Goal: Information Seeking & Learning: Understand process/instructions

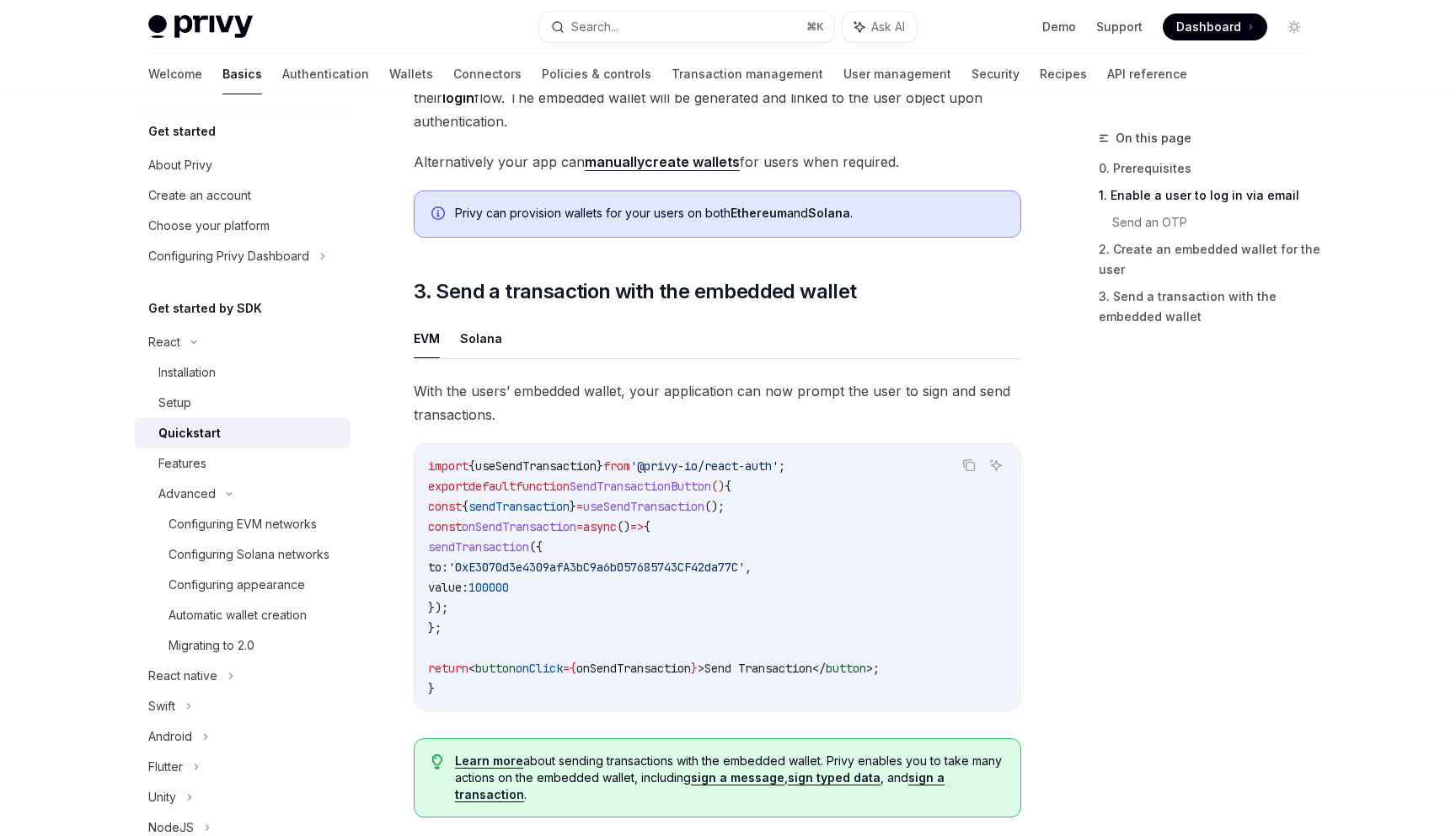
scroll to position [1614, 0]
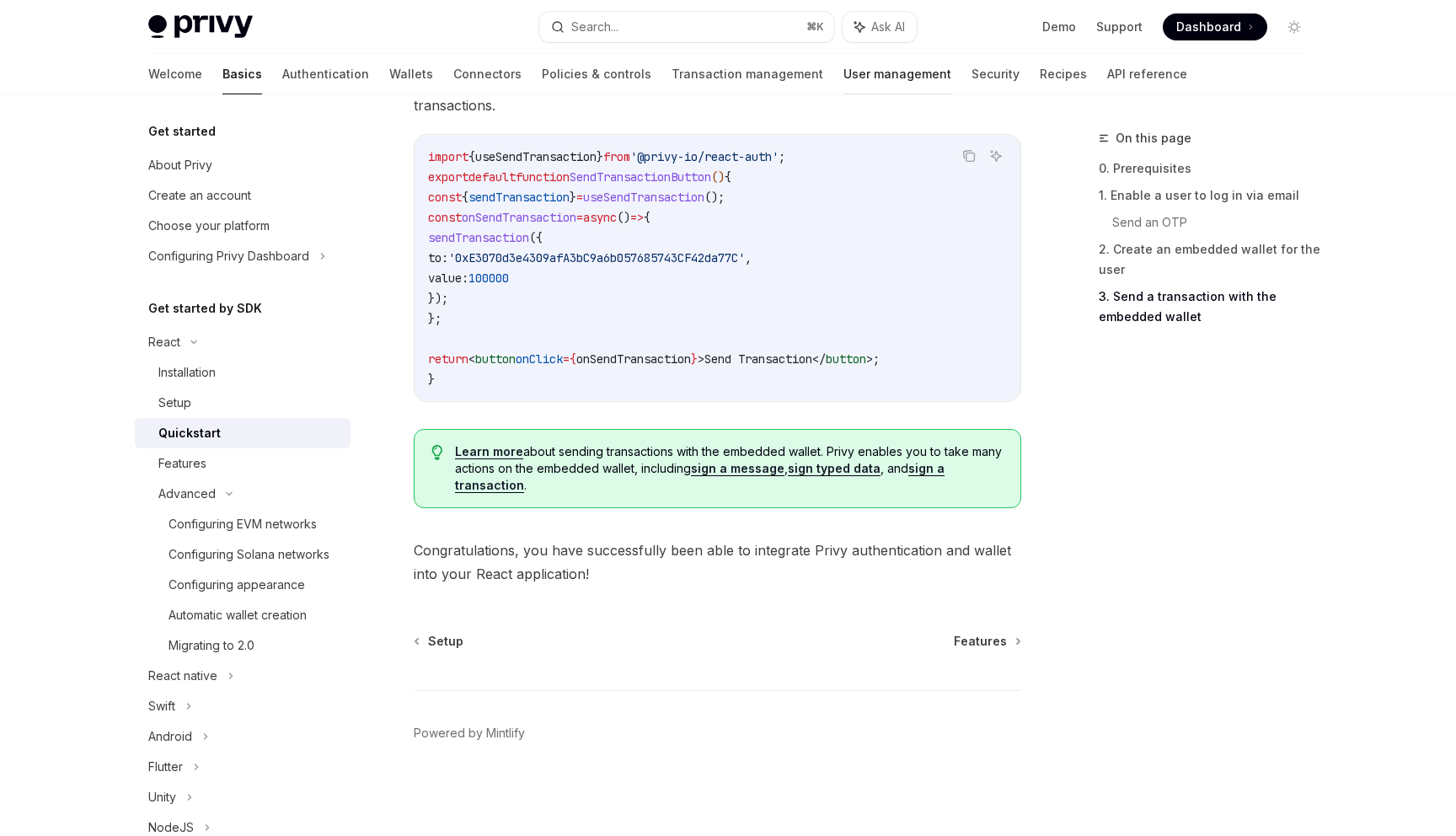
click at [844, 78] on link "User management" at bounding box center [898, 74] width 107 height 41
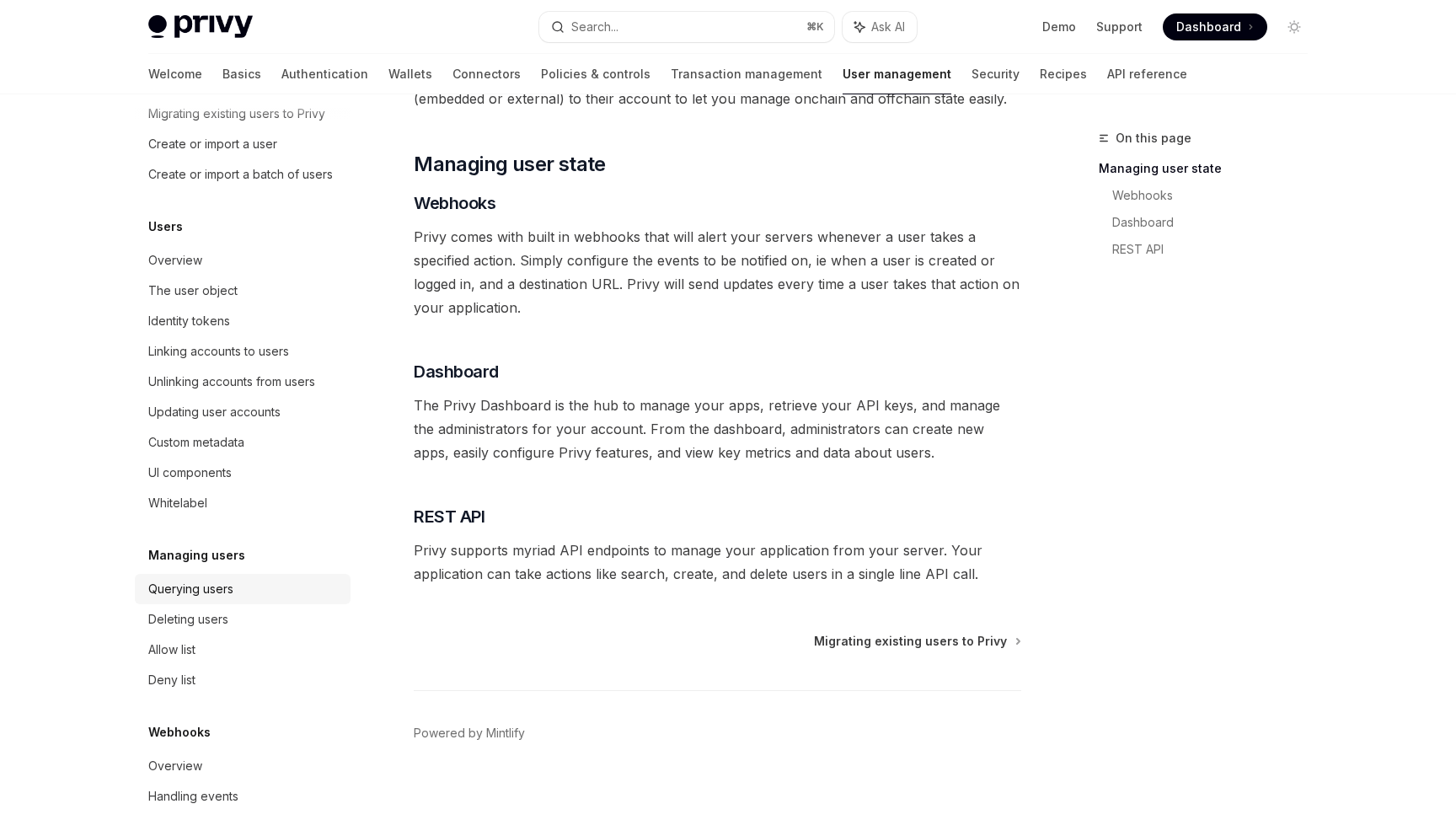
scroll to position [118, 0]
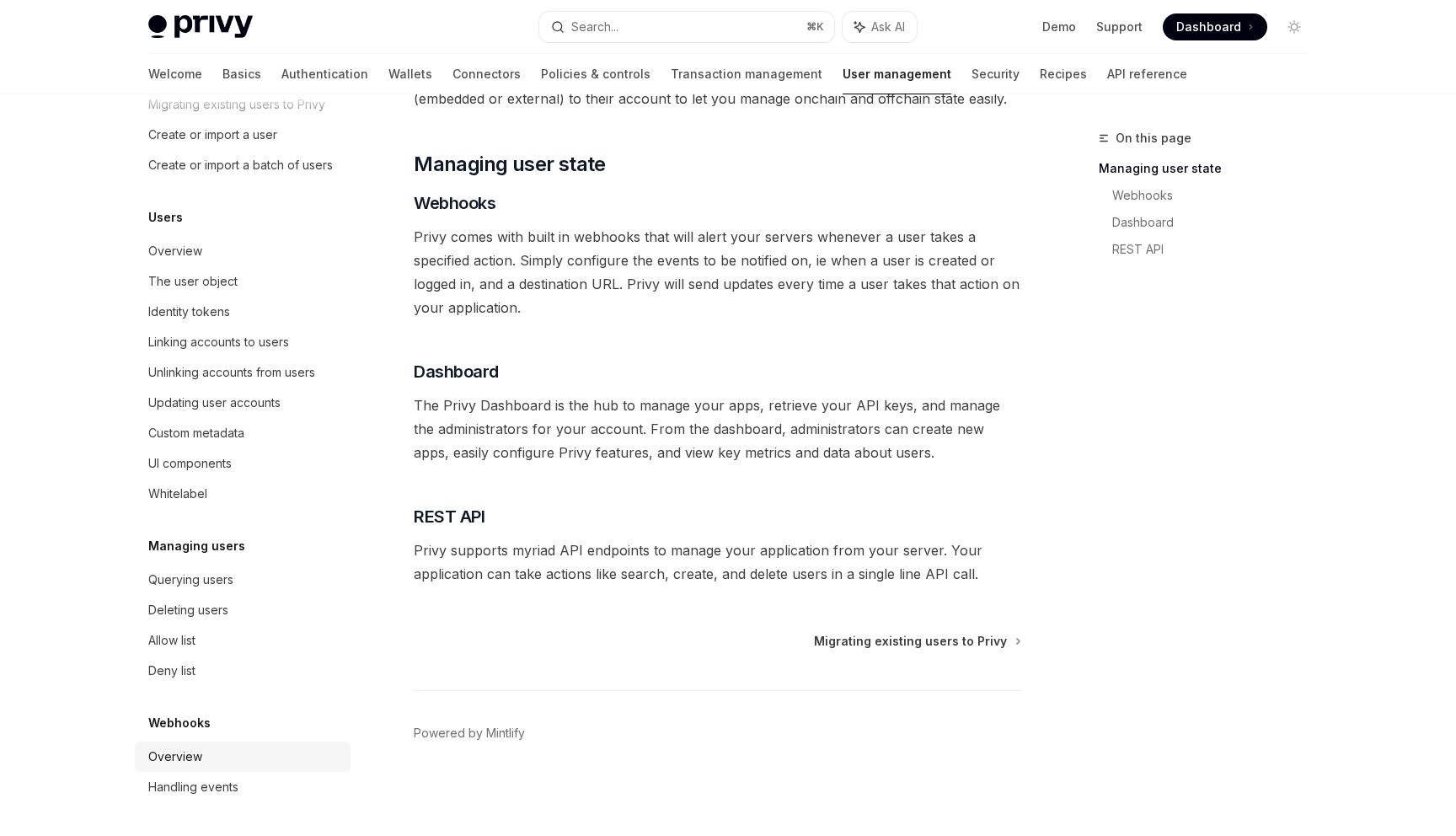
click at [201, 763] on div "Overview" at bounding box center [174, 757] width 54 height 20
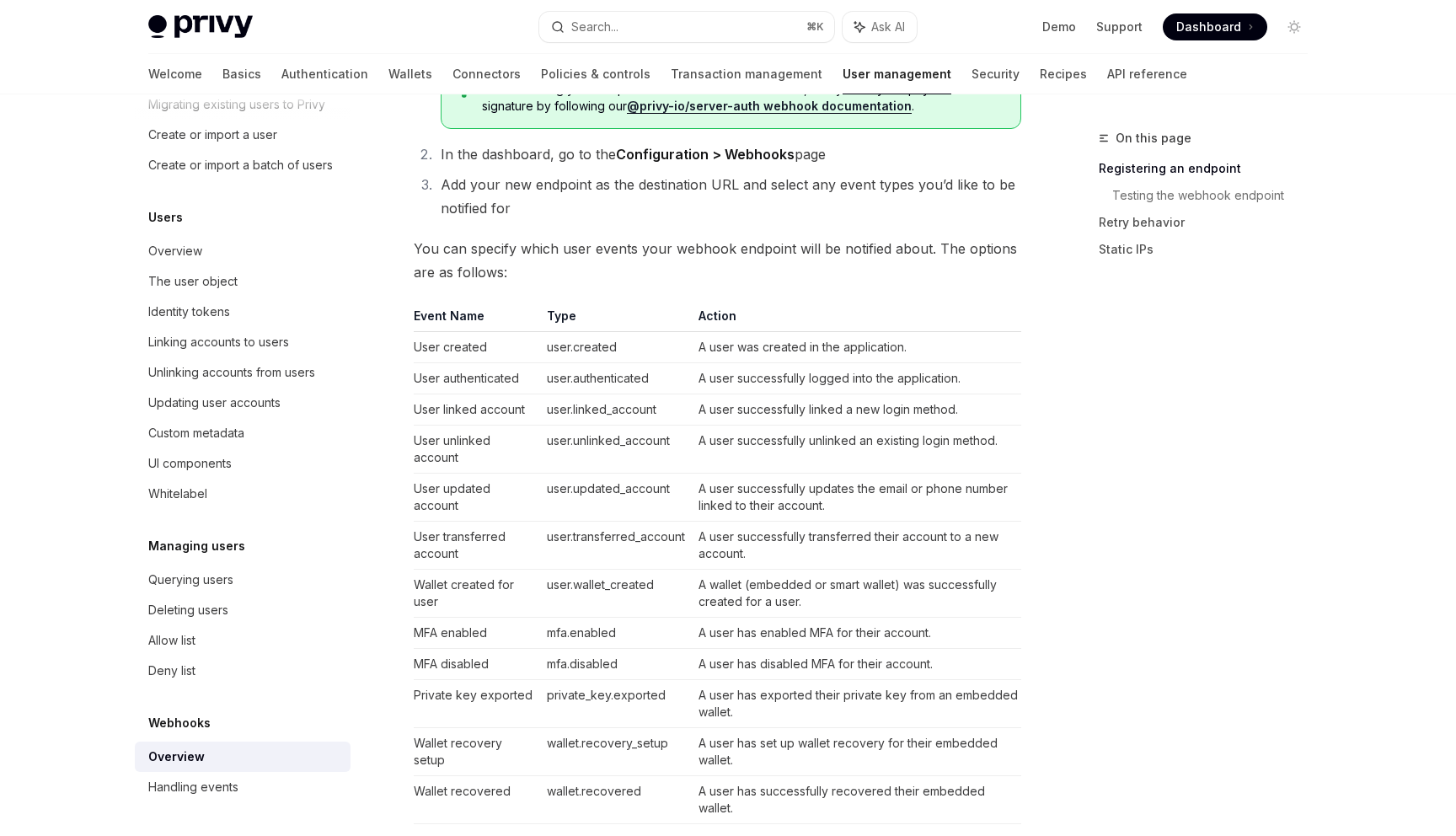
scroll to position [902, 0]
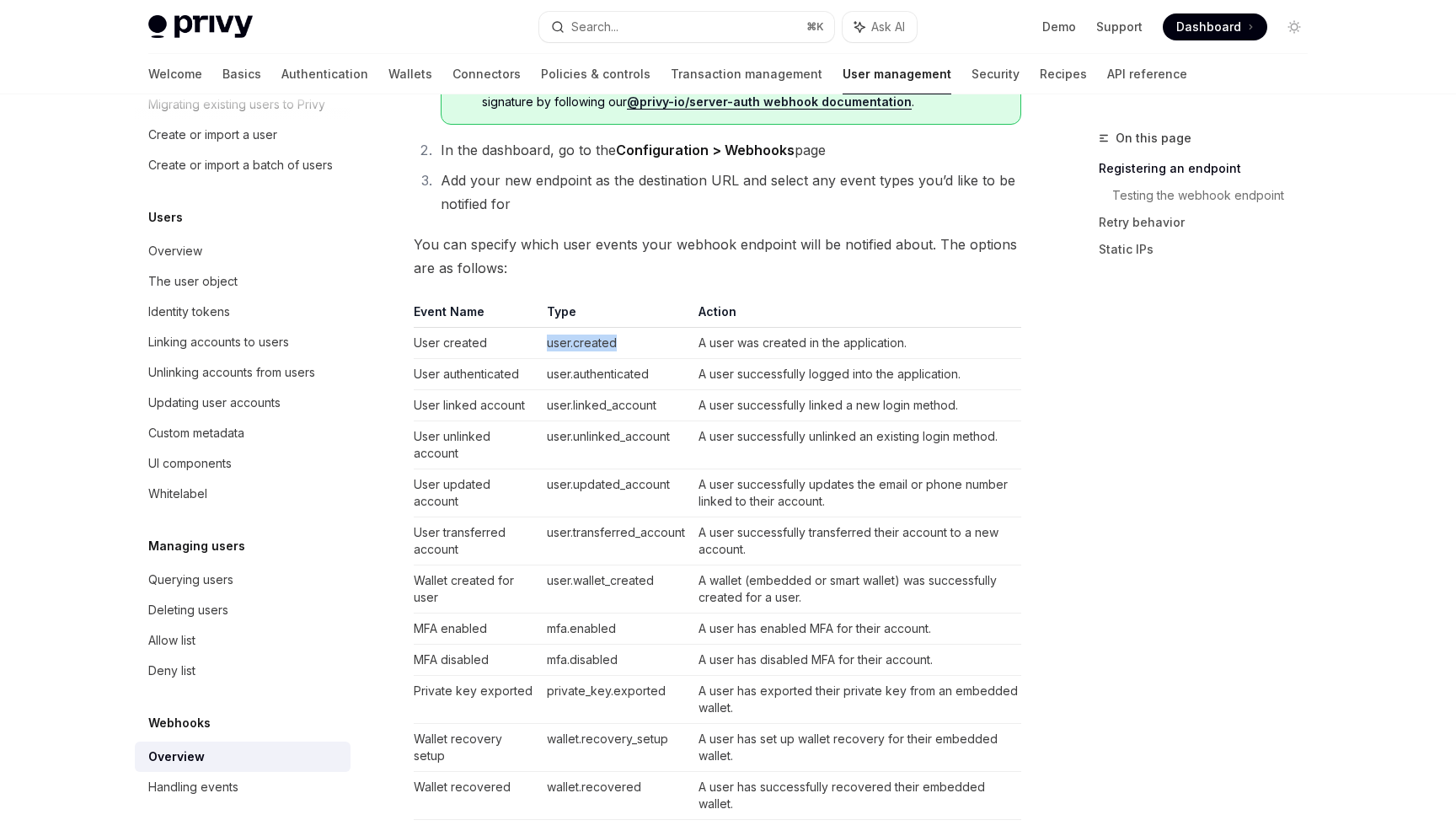
drag, startPoint x: 534, startPoint y: 339, endPoint x: 640, endPoint y: 339, distance: 106.0
click at [639, 339] on tr "User created user.created A user was created in the application." at bounding box center [718, 343] width 608 height 31
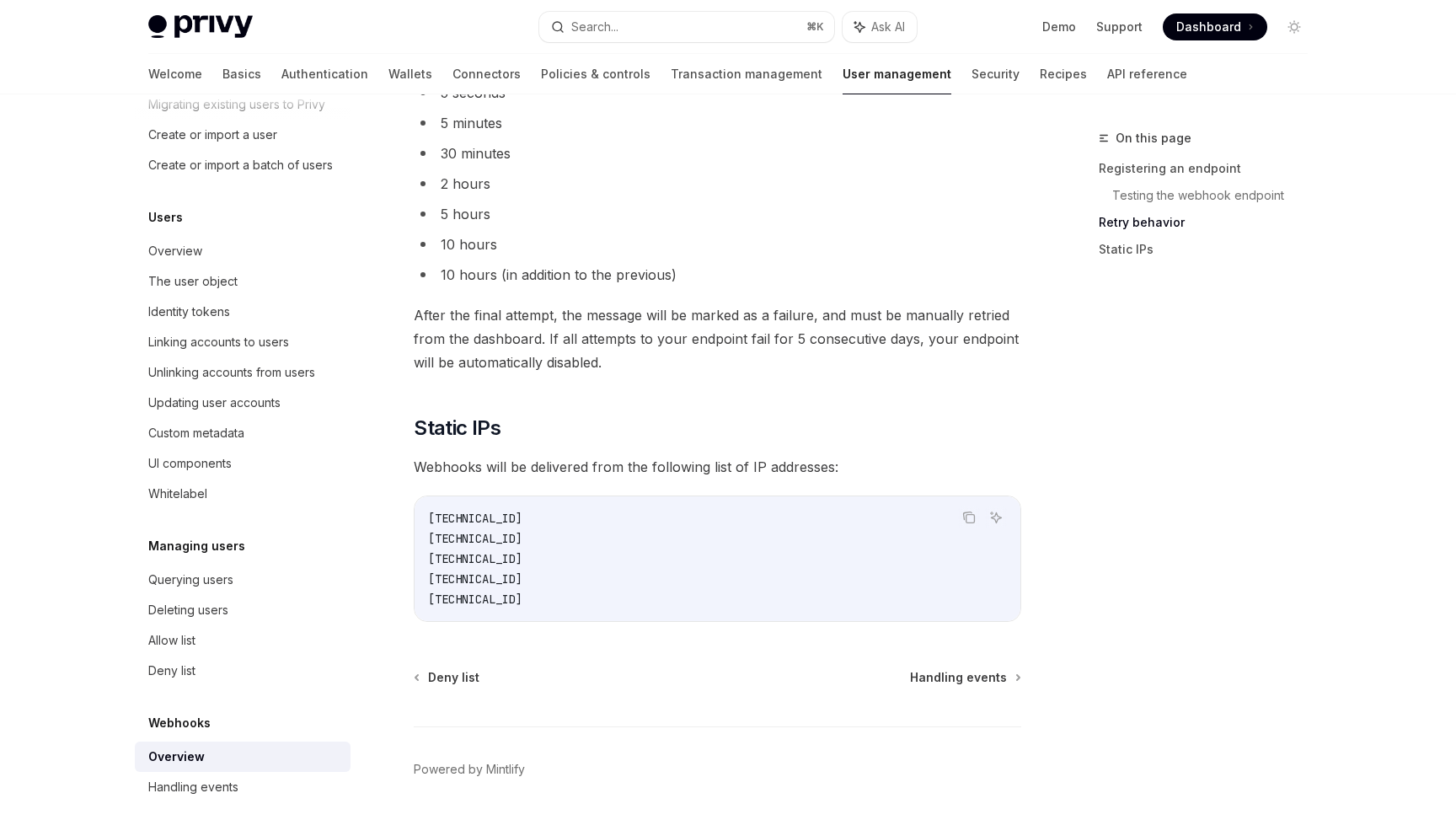
scroll to position [2038, 0]
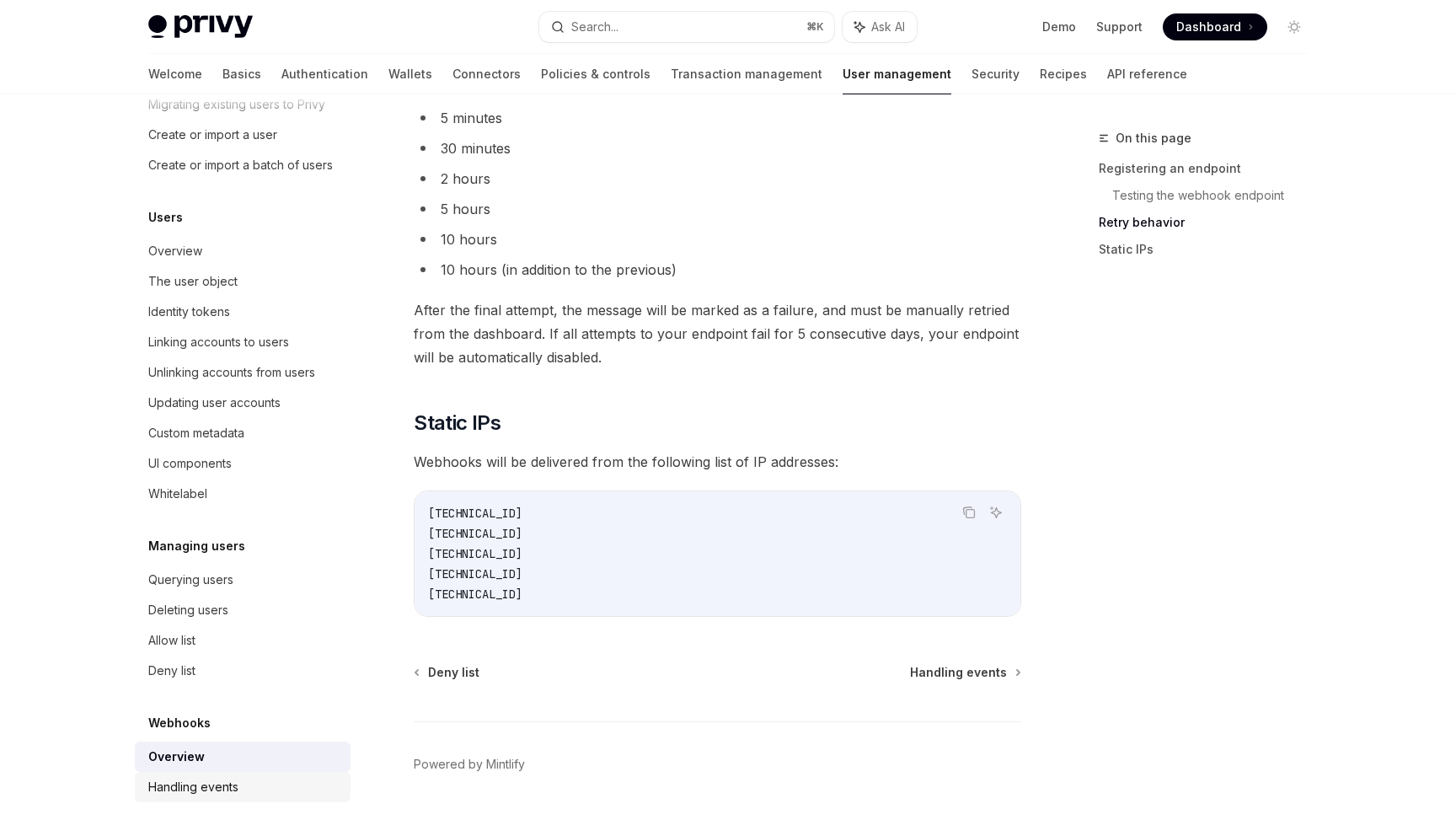
click at [256, 789] on div "Handling events" at bounding box center [244, 787] width 192 height 20
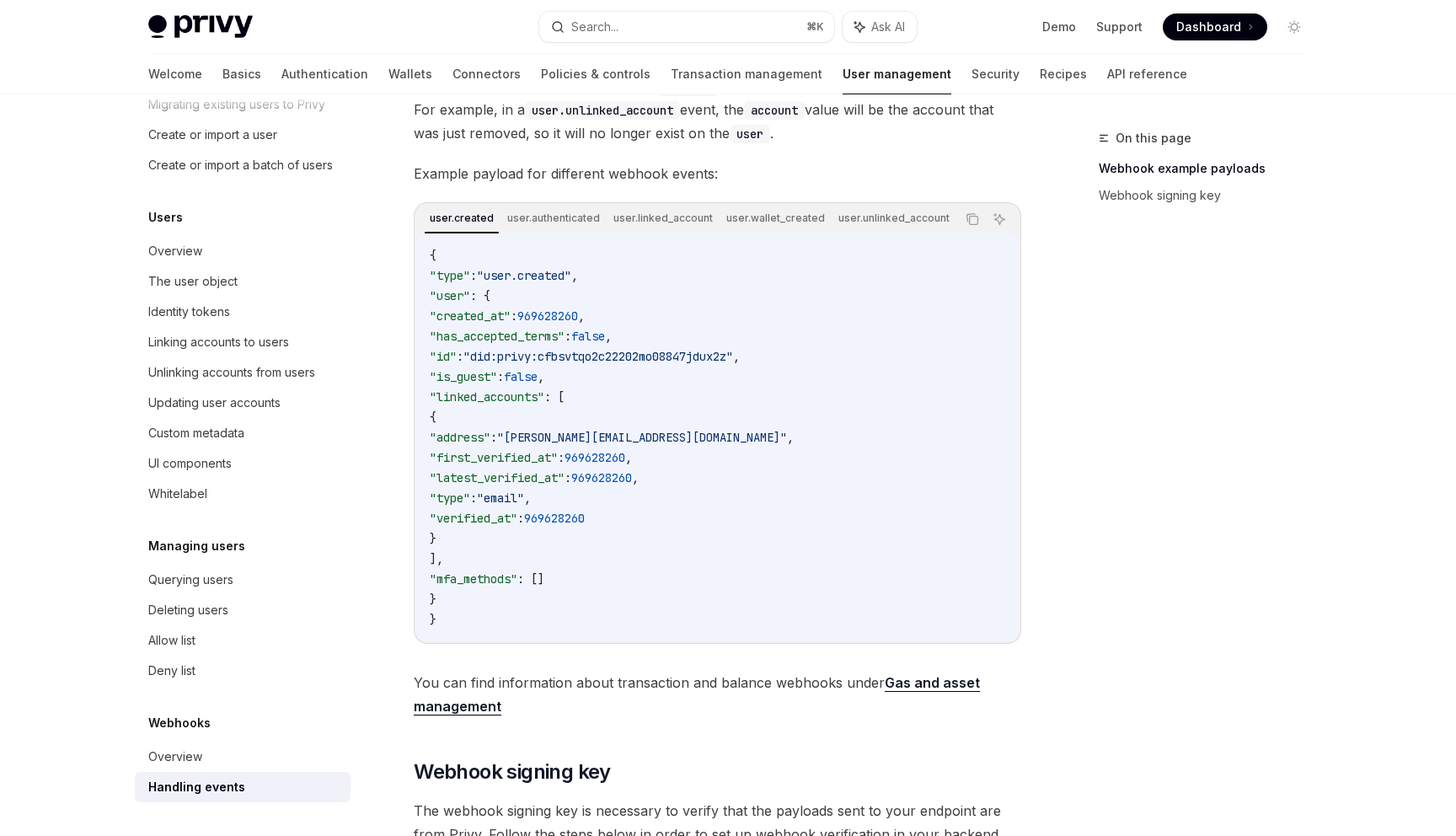
scroll to position [329, 0]
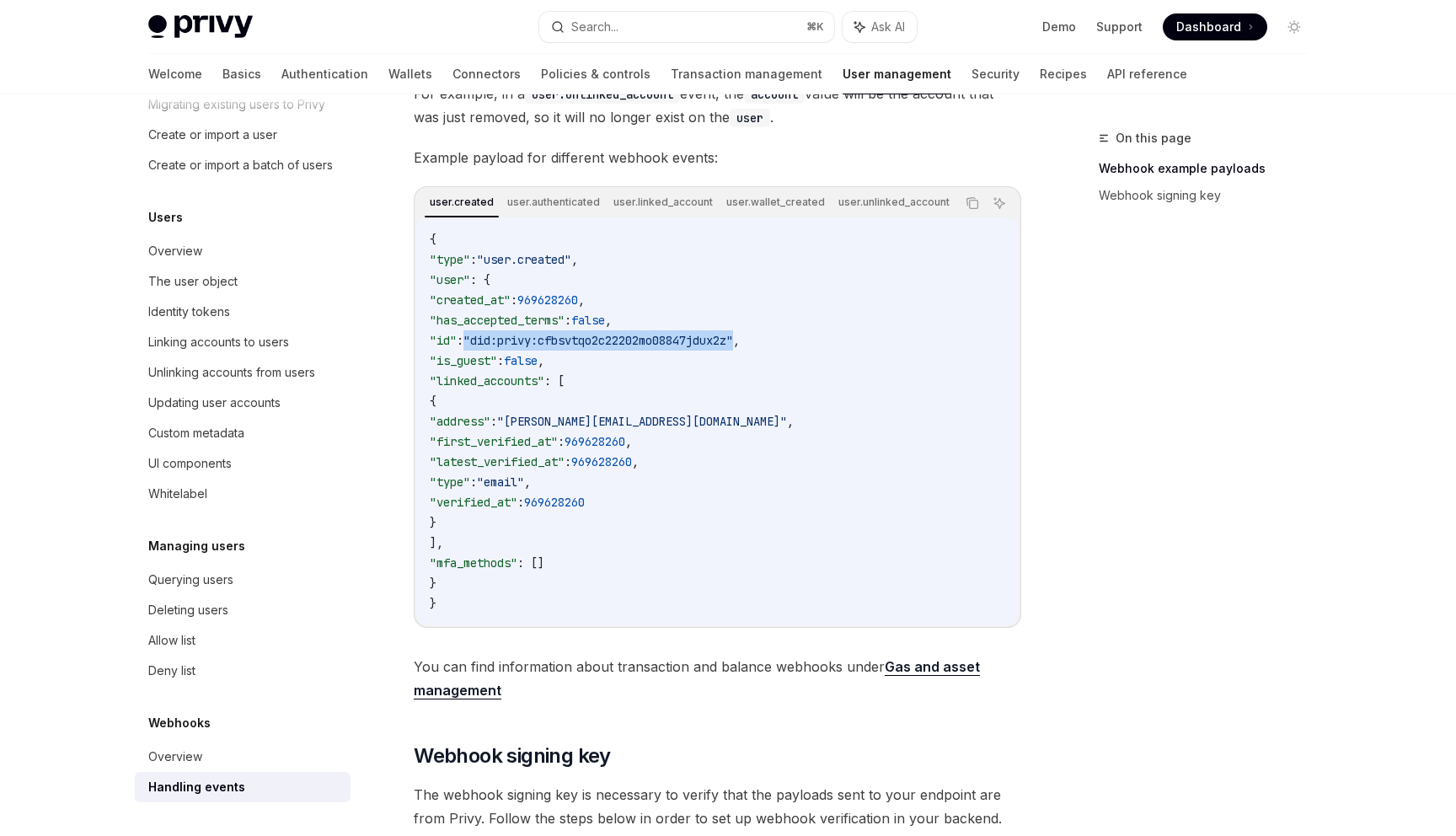
drag, startPoint x: 499, startPoint y: 347, endPoint x: 786, endPoint y: 355, distance: 287.1
click at [785, 355] on code "{ "type" : "user.created" , "user" : { "created_at" : 969628260 , "has_accepted…" at bounding box center [717, 421] width 575 height 384
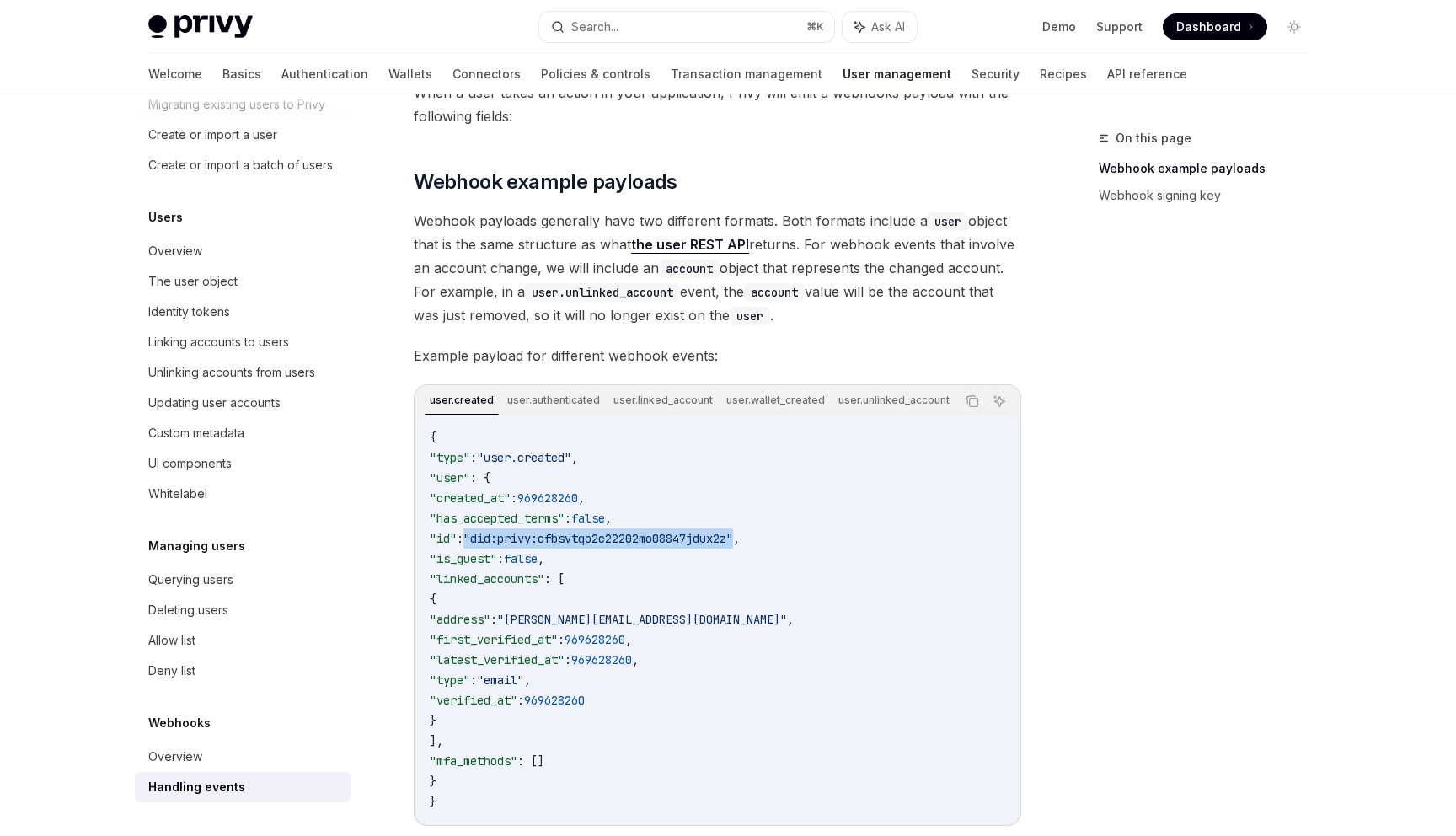
scroll to position [122, 0]
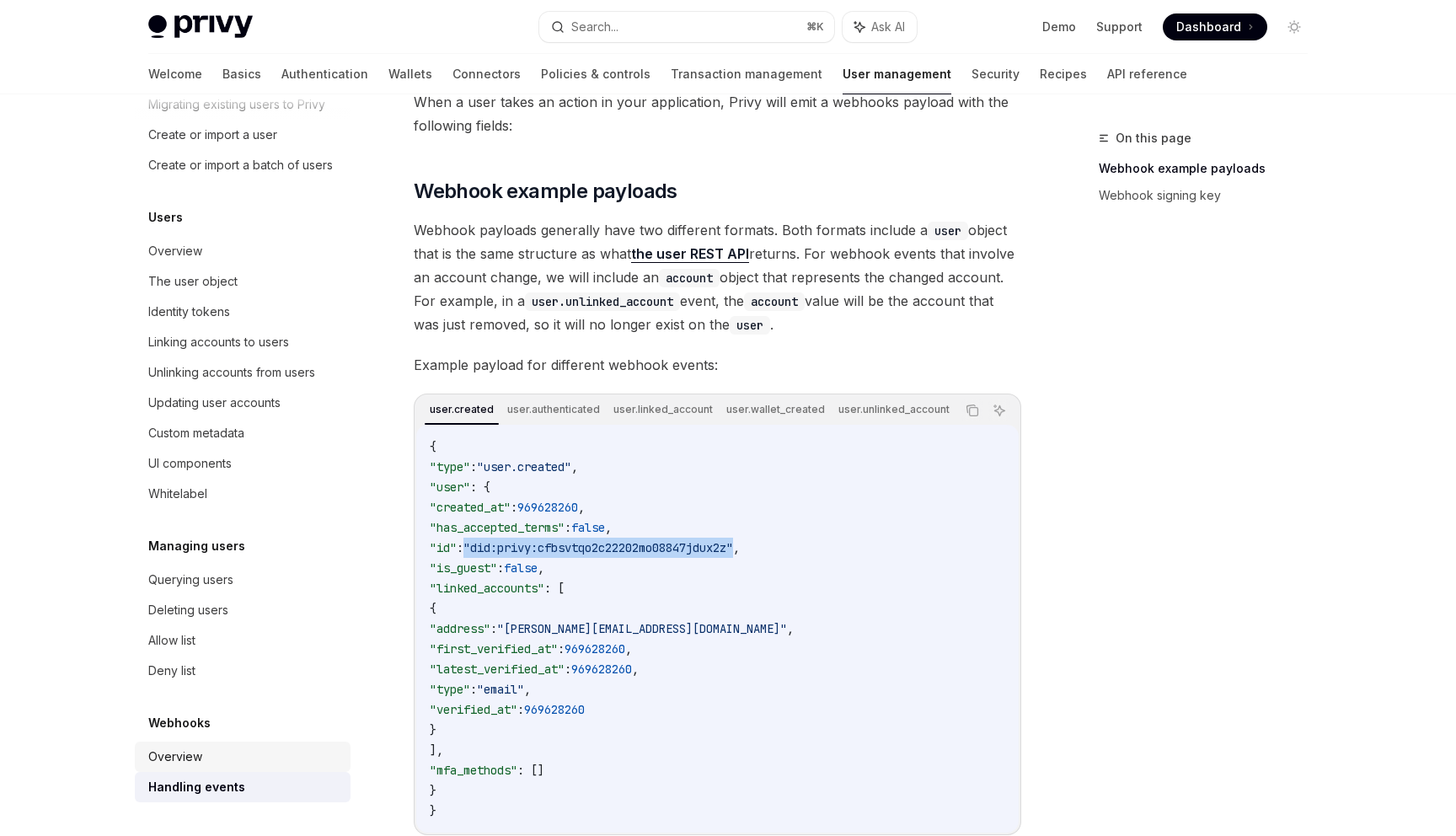
click at [169, 760] on div "Overview" at bounding box center [174, 757] width 54 height 20
type textarea "*"
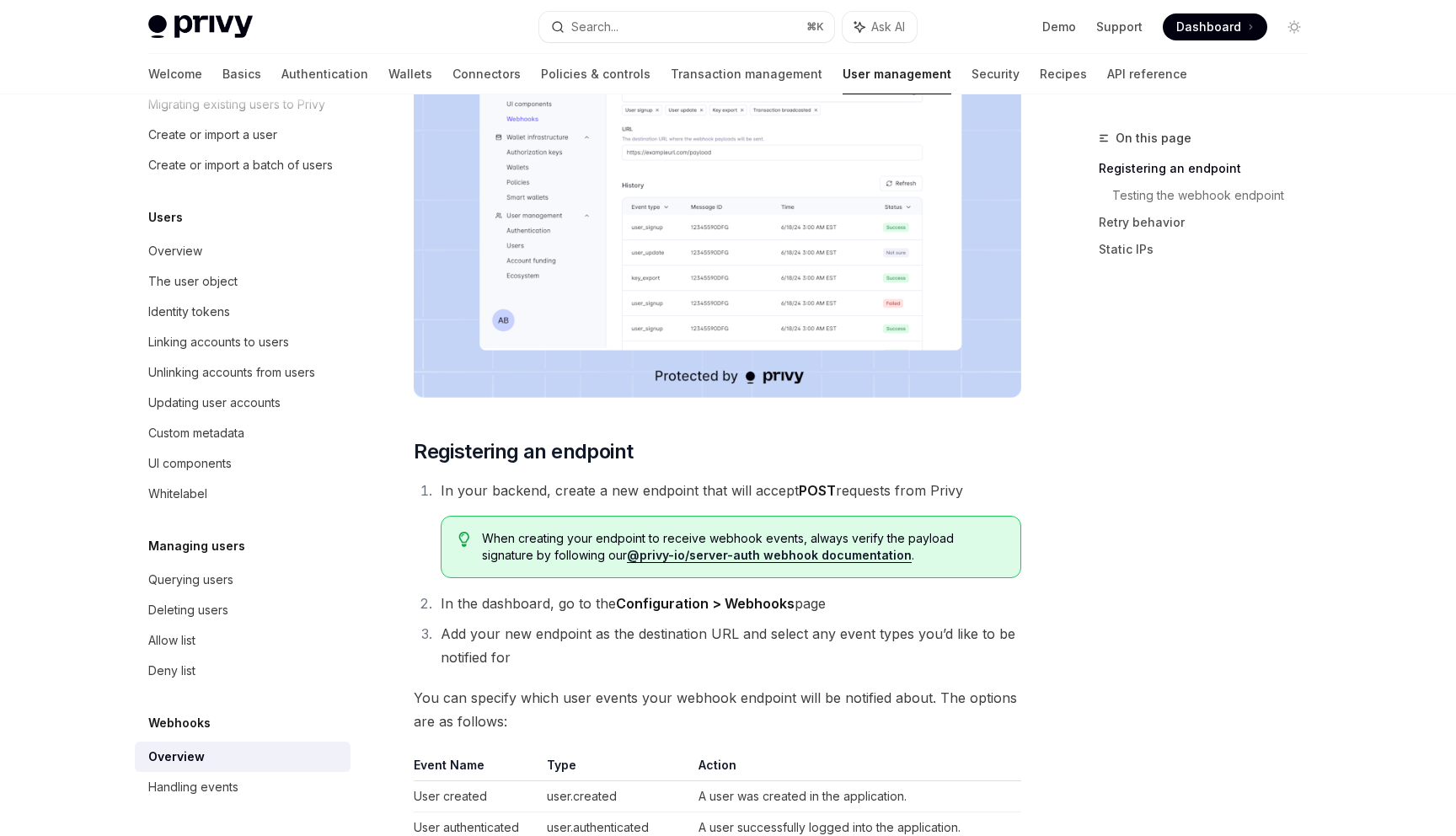
scroll to position [443, 0]
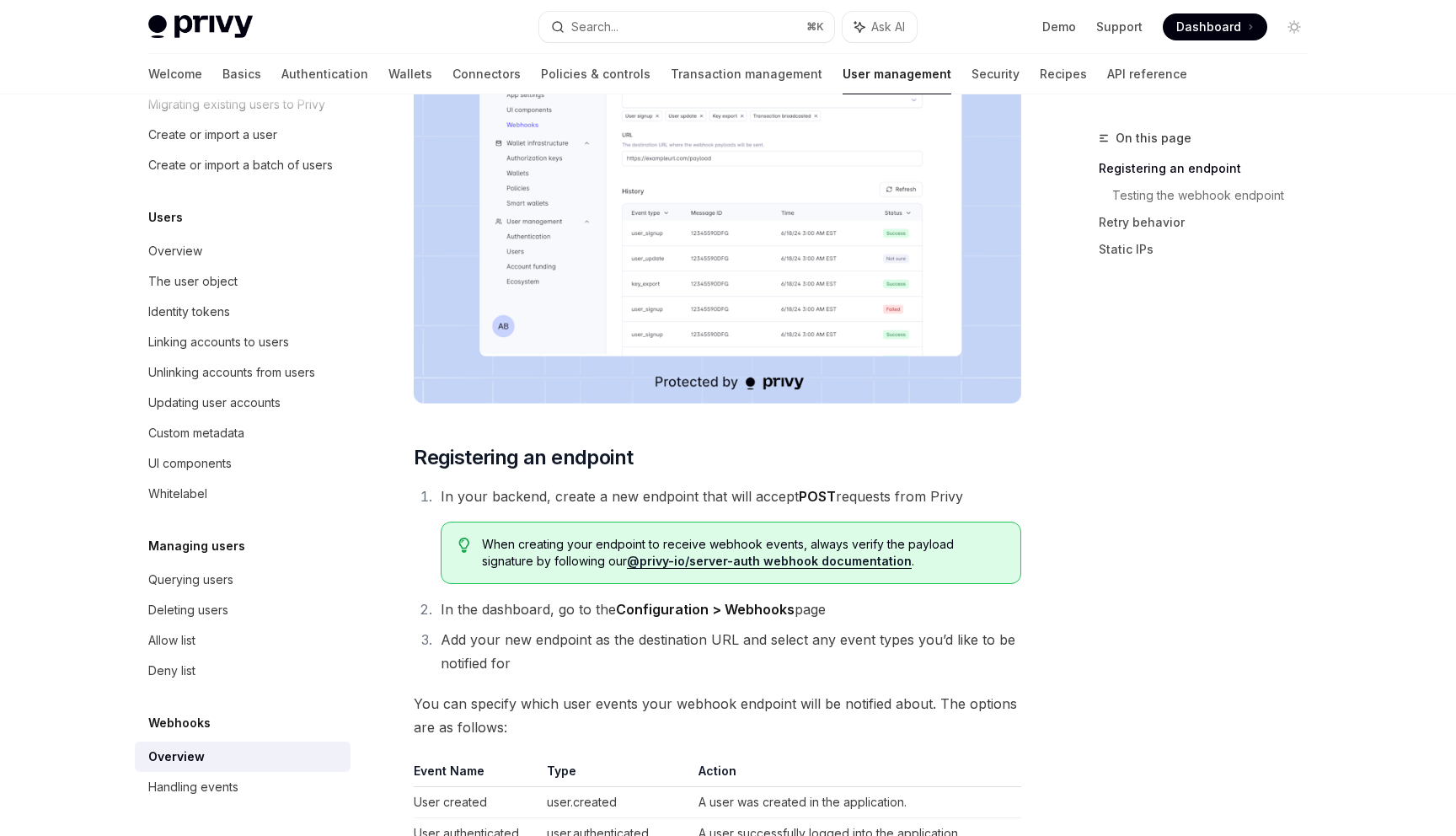
click at [1163, 373] on div "On this page Registering an endpoint Testing the webhook endpoint Retry behavio…" at bounding box center [1193, 482] width 256 height 708
click at [833, 457] on h2 "​ Registering an endpoint" at bounding box center [718, 457] width 608 height 27
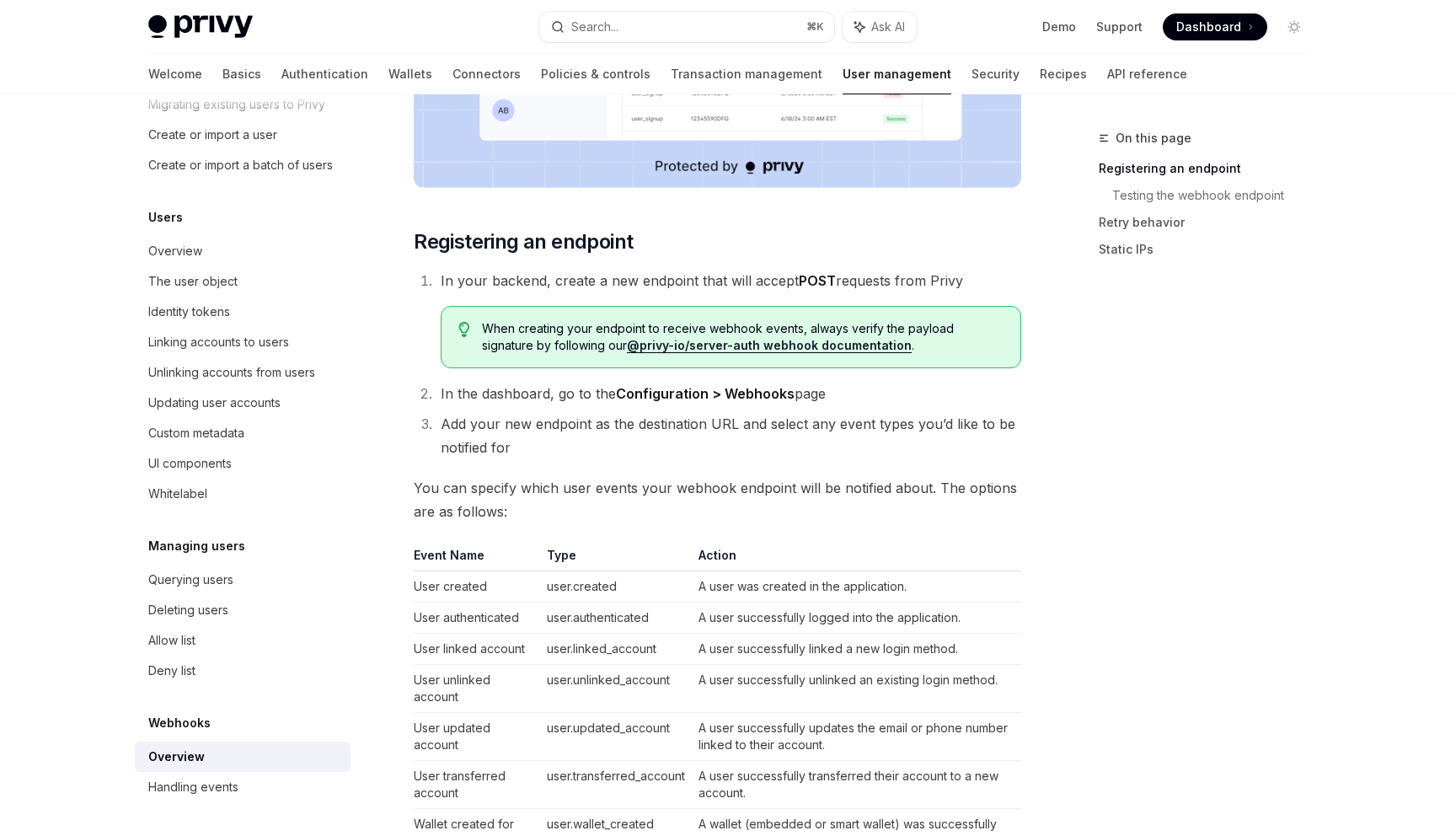
scroll to position [662, 0]
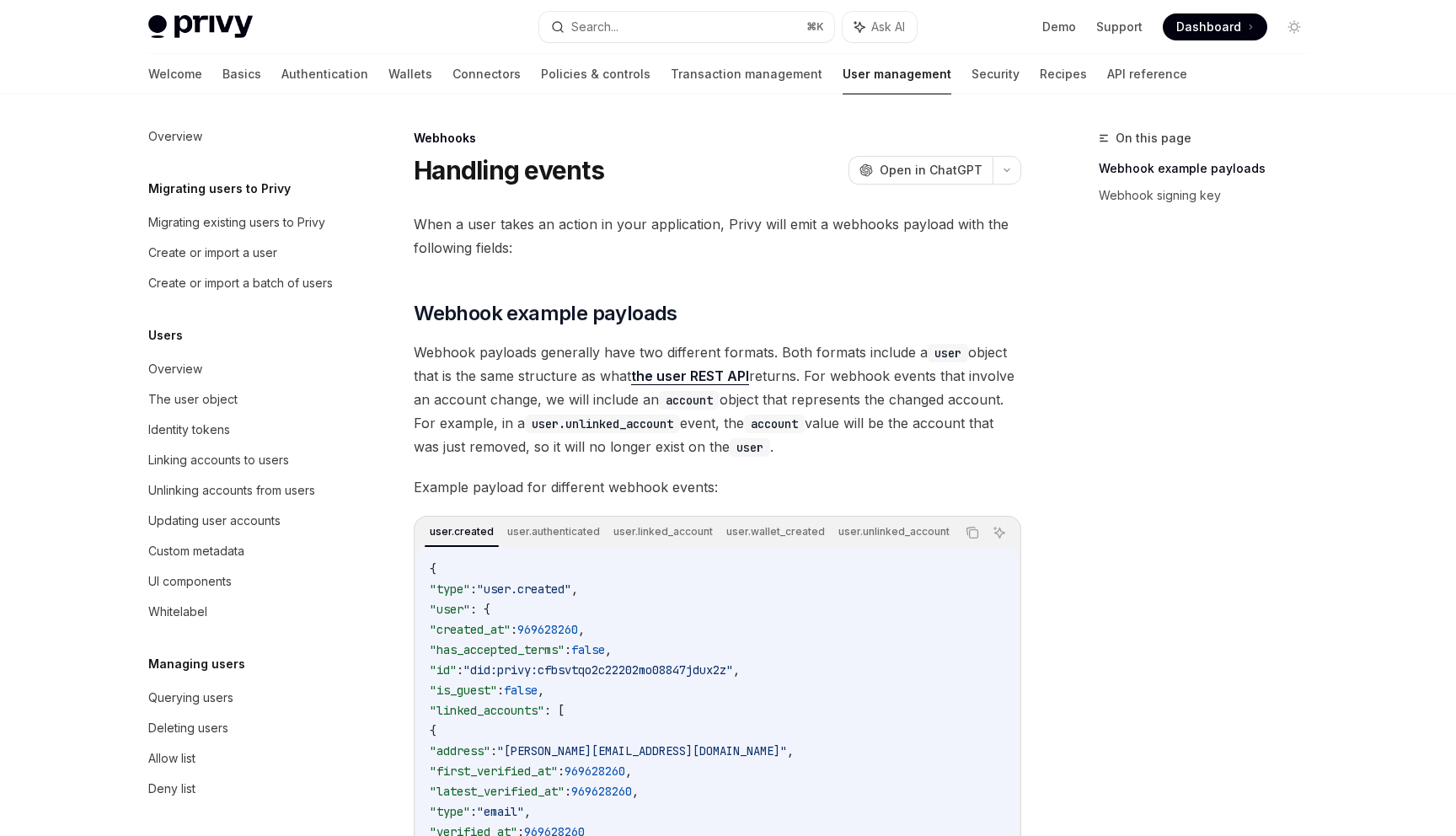
scroll to position [118, 0]
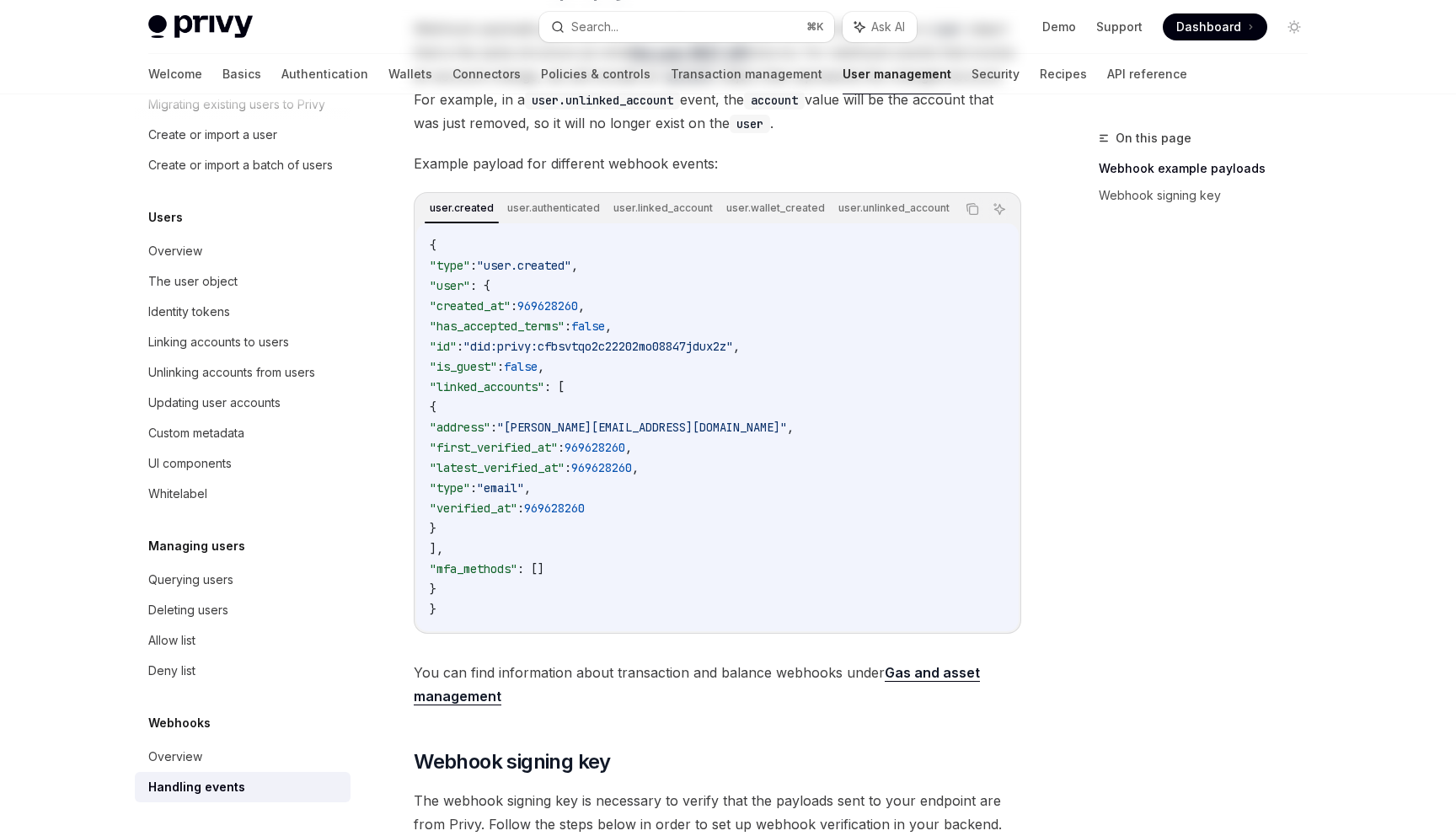
scroll to position [332, 0]
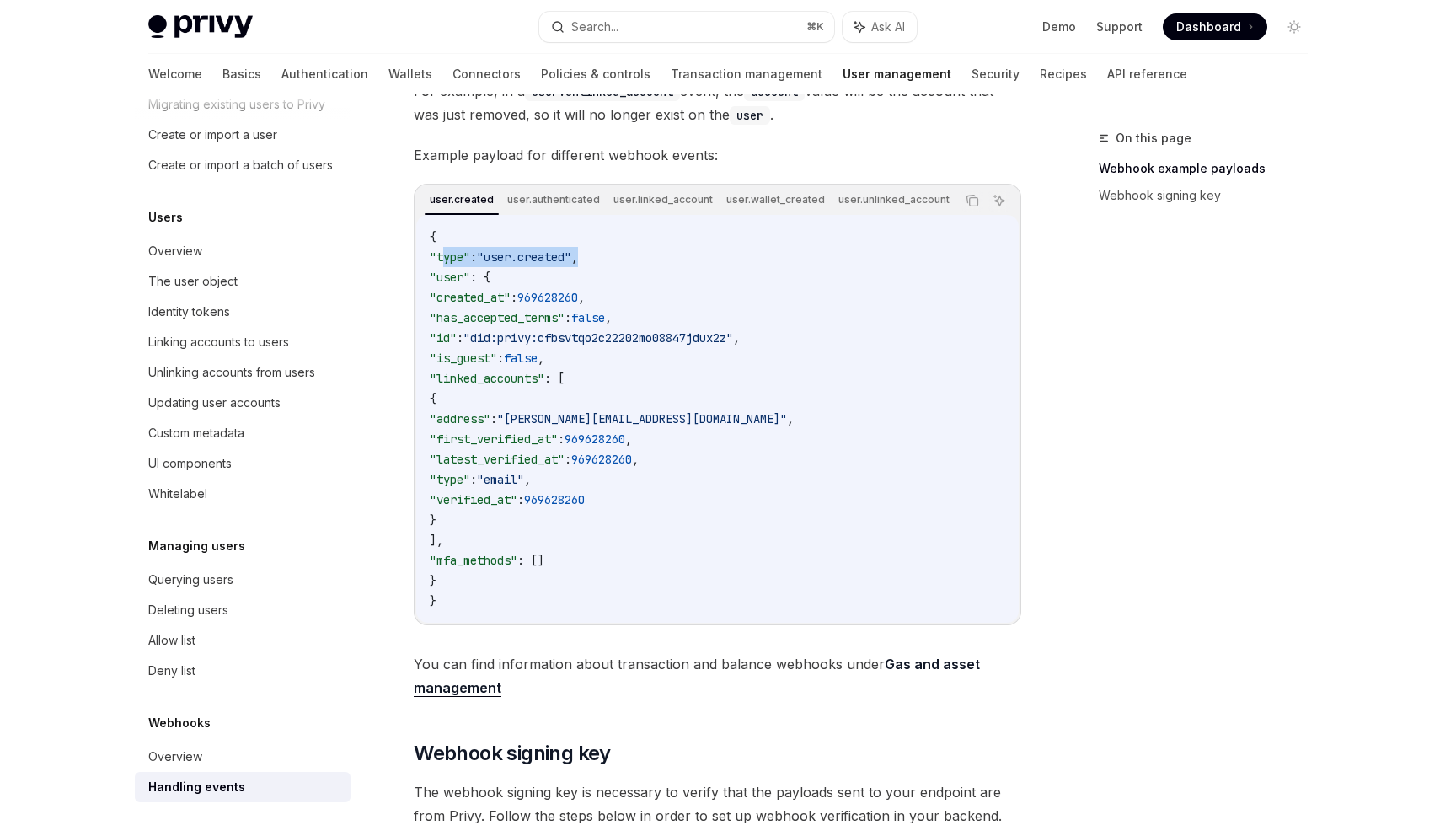
drag, startPoint x: 442, startPoint y: 258, endPoint x: 664, endPoint y: 258, distance: 222.0
click at [664, 258] on code "{ "type" : "user.created" , "user" : { "created_at" : 969628260 , "has_accepted…" at bounding box center [717, 418] width 575 height 384
